Goal: Transaction & Acquisition: Purchase product/service

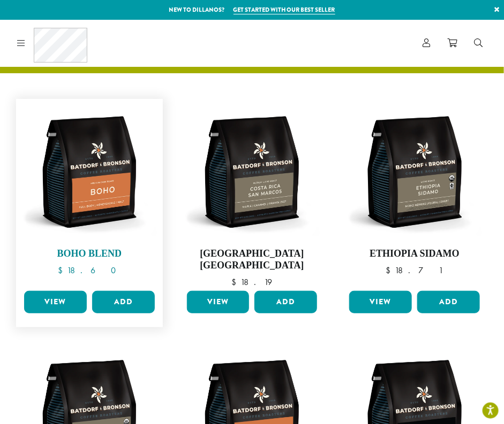
click at [88, 164] on img at bounding box center [89, 172] width 136 height 136
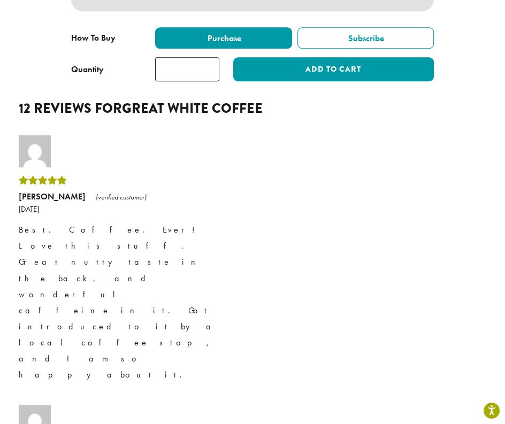
scroll to position [749, 0]
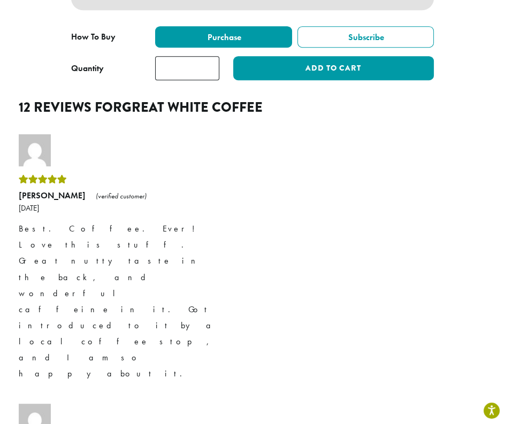
drag, startPoint x: 316, startPoint y: 268, endPoint x: 315, endPoint y: 326, distance: 58.3
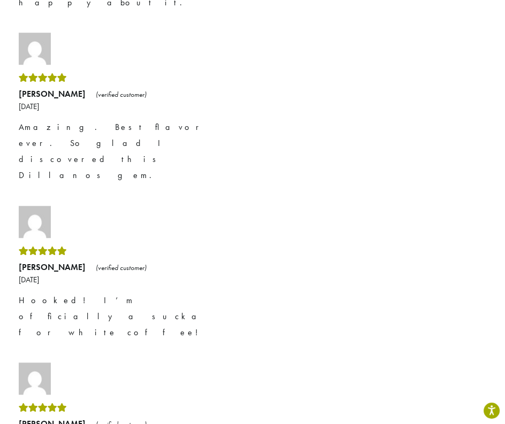
scroll to position [1124, 0]
